Goal: Obtain resource: Obtain resource

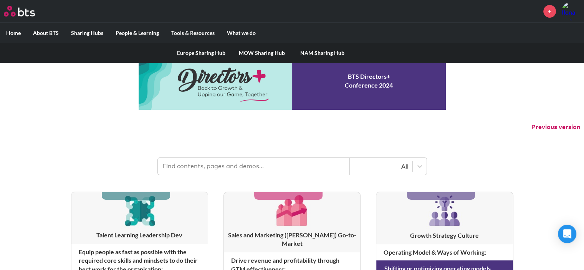
click at [311, 52] on link "NAM Sharing Hub" at bounding box center [322, 53] width 61 height 20
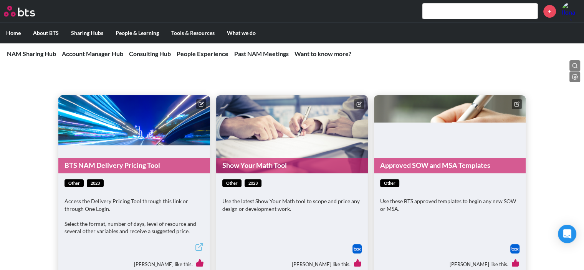
scroll to position [320, 0]
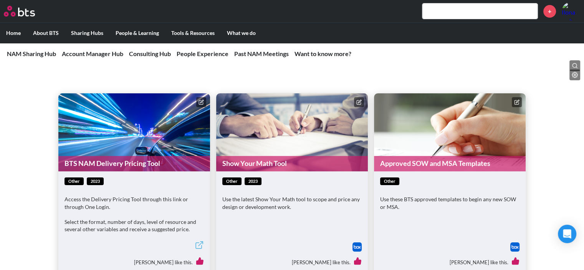
click at [385, 180] on span "other" at bounding box center [389, 182] width 19 height 8
click at [420, 154] on figure "Approved SOW and MSA Templates" at bounding box center [450, 132] width 152 height 78
click at [425, 166] on link "Approved SOW and MSA Templates" at bounding box center [450, 163] width 152 height 15
